Goal: Information Seeking & Learning: Learn about a topic

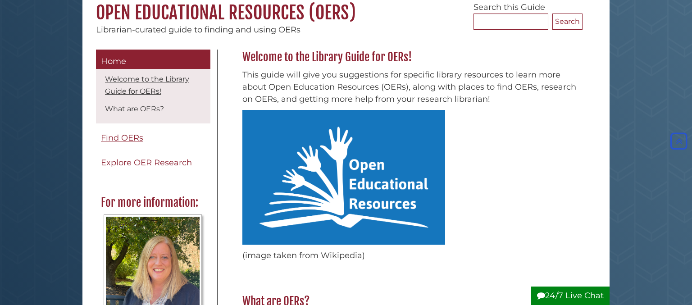
scroll to position [86, 0]
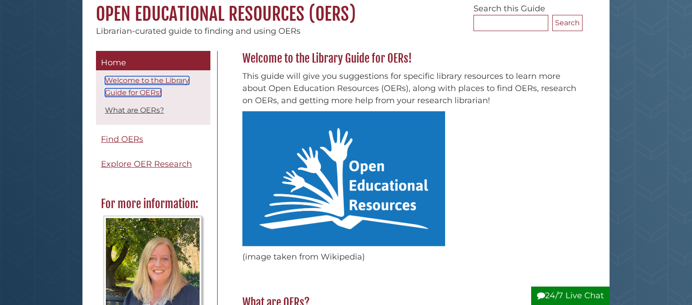
click at [149, 92] on link "Welcome to the Library Guide for OERs!" at bounding box center [147, 86] width 84 height 21
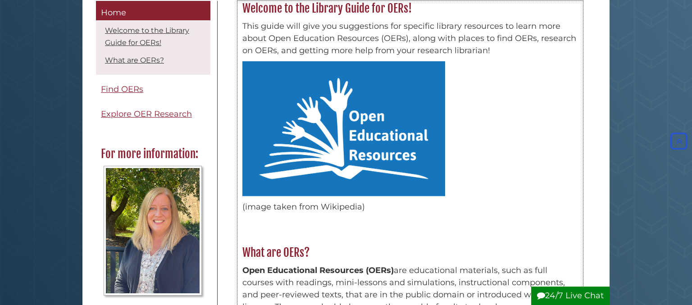
click at [285, 123] on img at bounding box center [343, 128] width 203 height 135
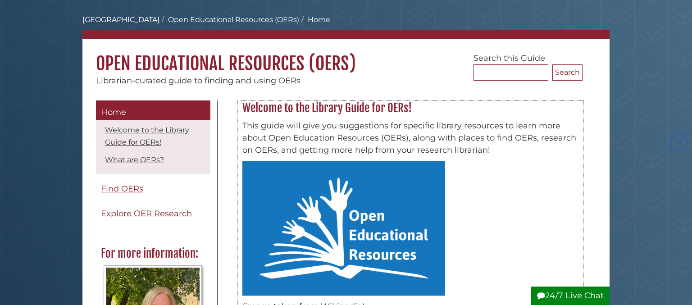
scroll to position [49, 0]
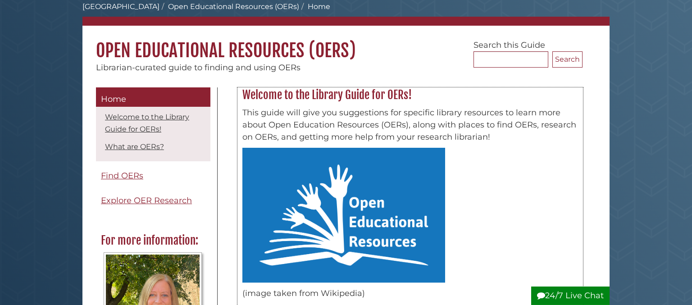
click at [321, 200] on img at bounding box center [343, 215] width 203 height 135
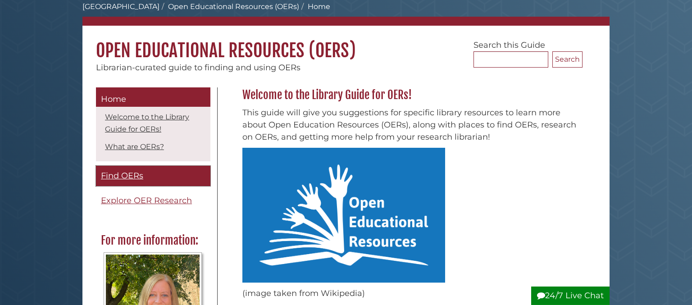
click at [135, 176] on span "Find OERs" at bounding box center [122, 176] width 42 height 10
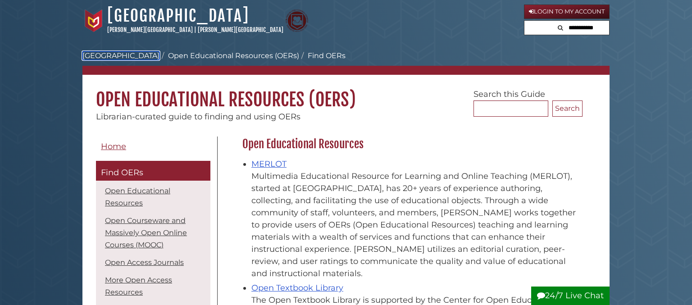
click at [129, 53] on link "[GEOGRAPHIC_DATA]" at bounding box center [120, 55] width 77 height 9
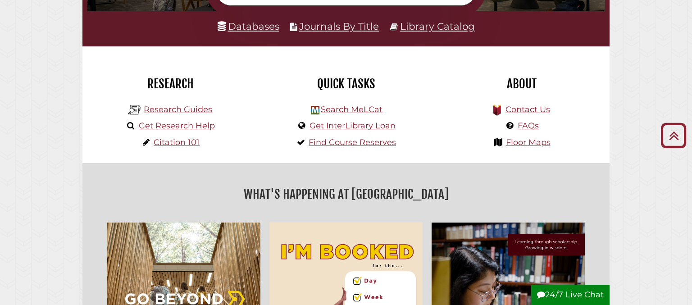
scroll to position [196, 0]
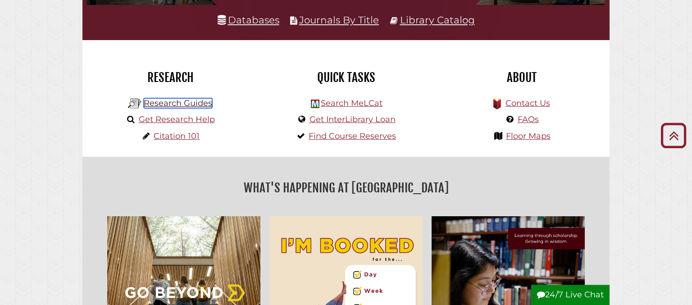
click at [185, 101] on link "Research Guides" at bounding box center [178, 103] width 68 height 10
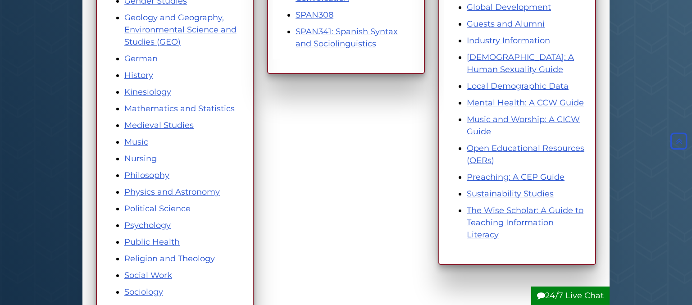
scroll to position [436, 0]
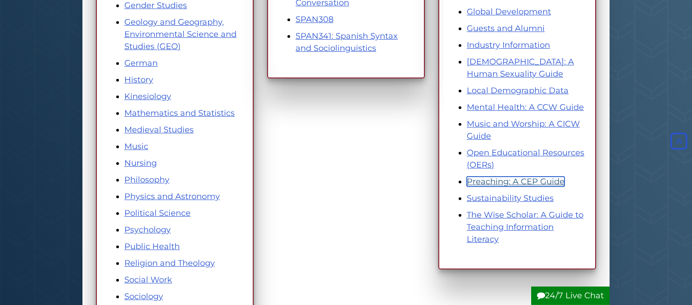
click at [519, 177] on link "Preaching: A CEP Guide" at bounding box center [515, 182] width 98 height 10
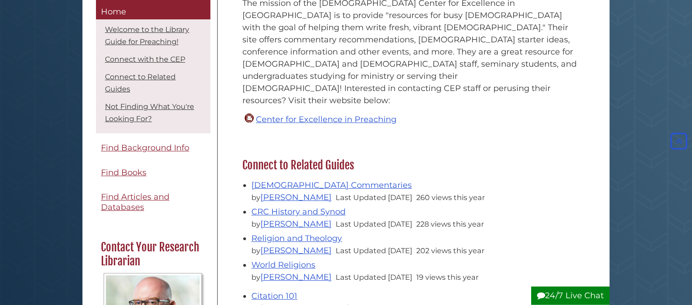
scroll to position [314, 0]
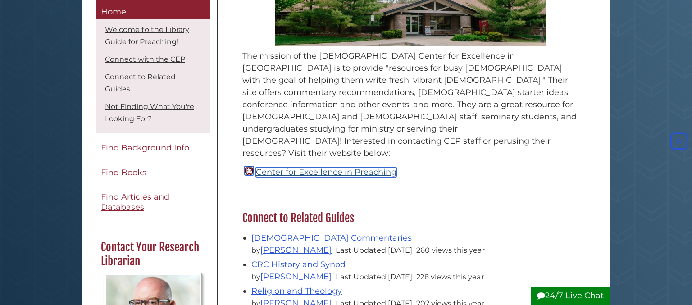
click at [318, 167] on link "Center for Excellence in Preaching" at bounding box center [326, 172] width 140 height 10
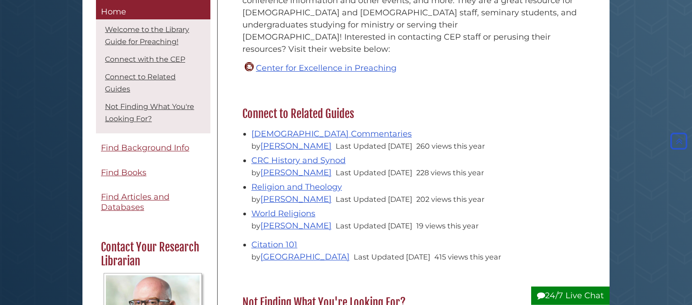
scroll to position [426, 0]
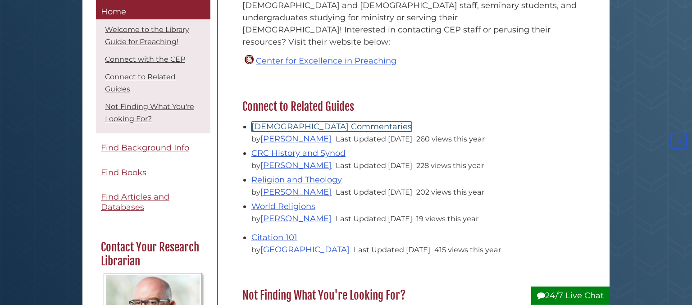
click at [276, 122] on link "Bible Commentaries" at bounding box center [331, 127] width 160 height 10
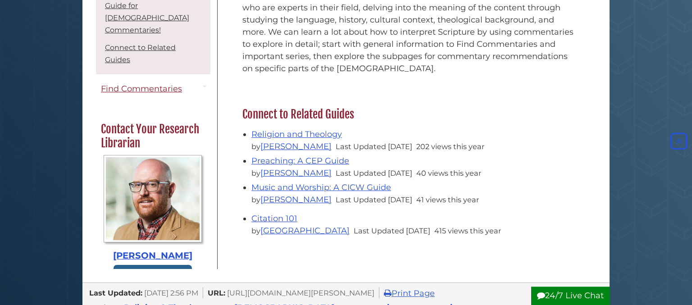
scroll to position [362, 0]
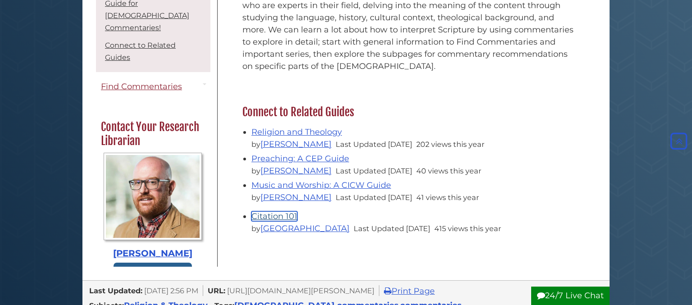
click at [271, 211] on link "Citation 101" at bounding box center [274, 216] width 46 height 10
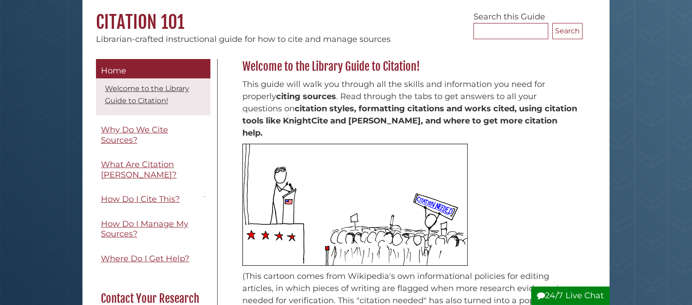
scroll to position [74, 0]
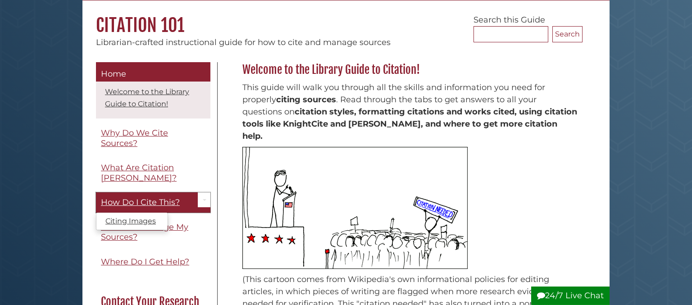
click at [157, 197] on span "How Do I Cite This?" at bounding box center [140, 202] width 79 height 10
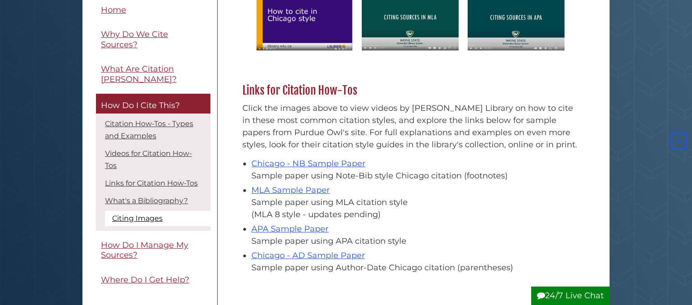
scroll to position [577, 0]
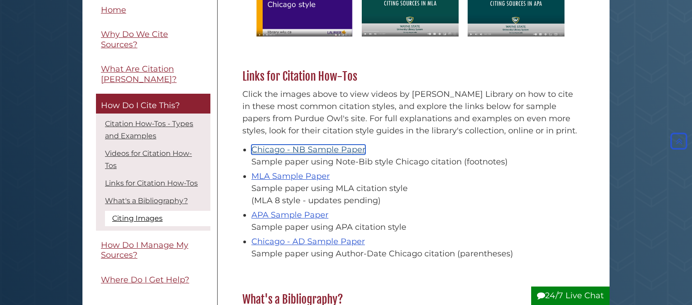
click at [344, 149] on link "Chicago - NB Sample Paper" at bounding box center [308, 150] width 114 height 10
